Goal: Book appointment/travel/reservation

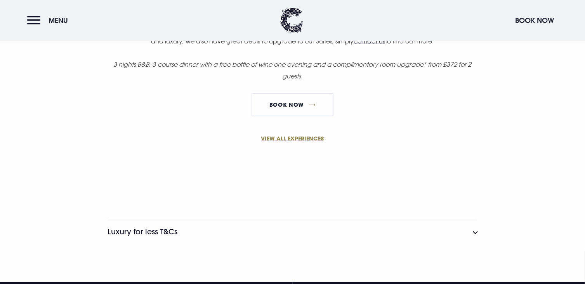
scroll to position [628, 0]
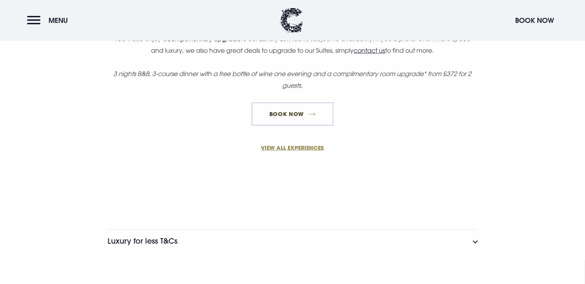
click at [272, 111] on link "Book Now" at bounding box center [293, 114] width 82 height 23
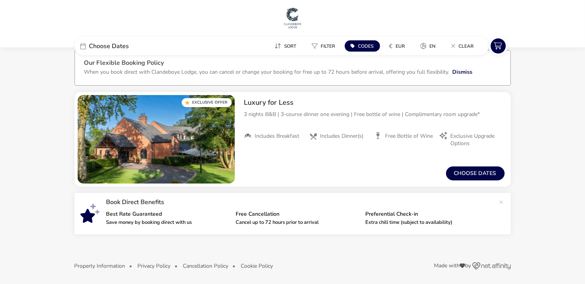
scroll to position [12, 0]
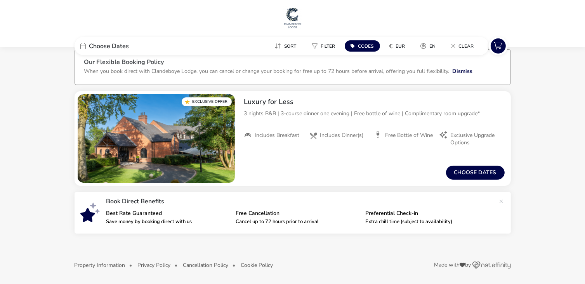
click at [121, 43] on span "Choose Dates" at bounding box center [109, 46] width 40 height 6
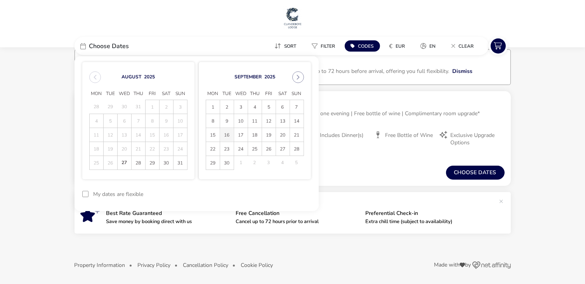
click at [230, 134] on span "16" at bounding box center [227, 135] width 14 height 14
click at [270, 136] on span "19" at bounding box center [269, 135] width 14 height 14
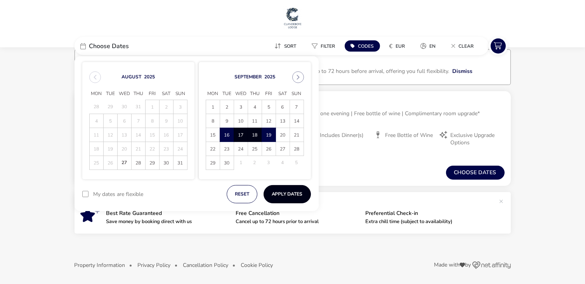
click at [296, 195] on button "Apply Dates" at bounding box center [287, 194] width 47 height 18
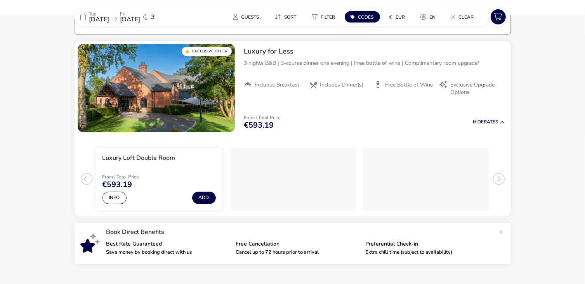
scroll to position [64, 0]
